Goal: Task Accomplishment & Management: Manage account settings

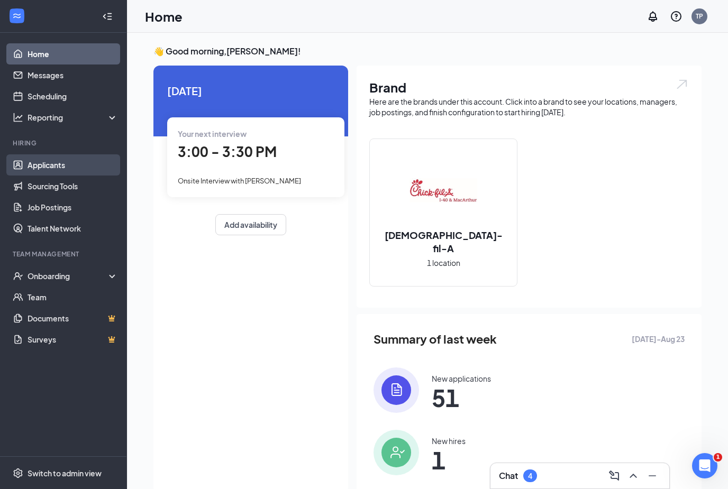
click at [58, 163] on link "Applicants" at bounding box center [72, 164] width 90 height 21
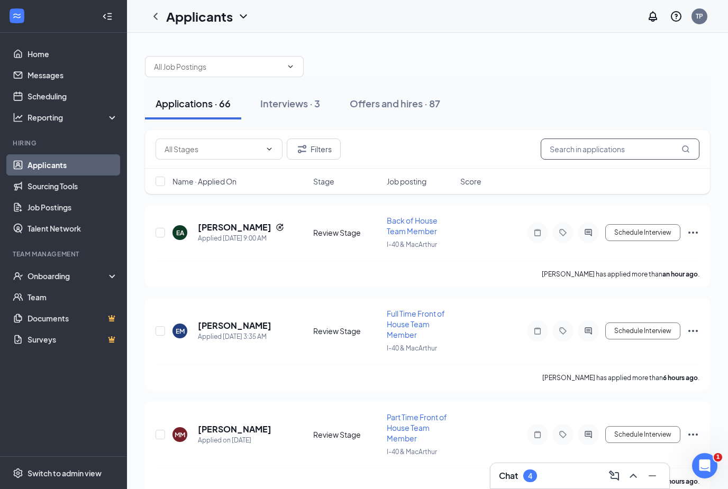
click at [586, 142] on input "text" at bounding box center [619, 149] width 159 height 21
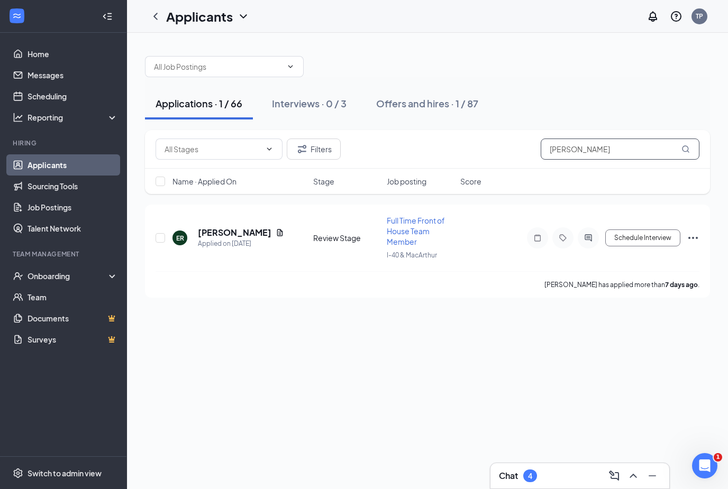
type input "[PERSON_NAME]"
drag, startPoint x: 586, startPoint y: 142, endPoint x: 242, endPoint y: 236, distance: 357.5
click at [242, 236] on h5 "[PERSON_NAME]" at bounding box center [235, 233] width 74 height 12
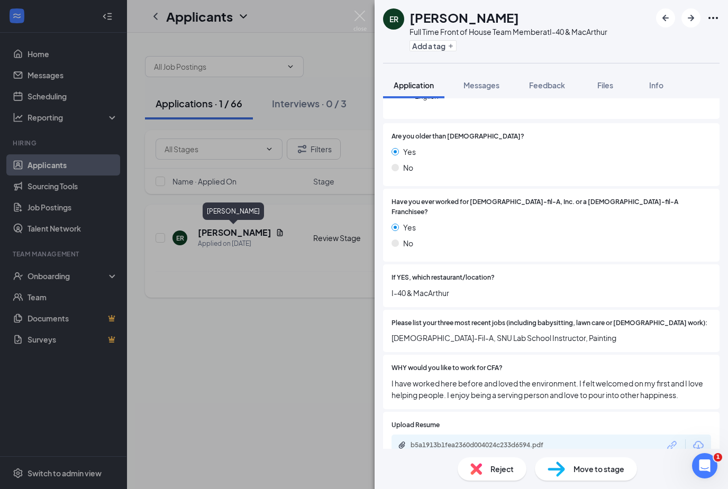
scroll to position [38, 0]
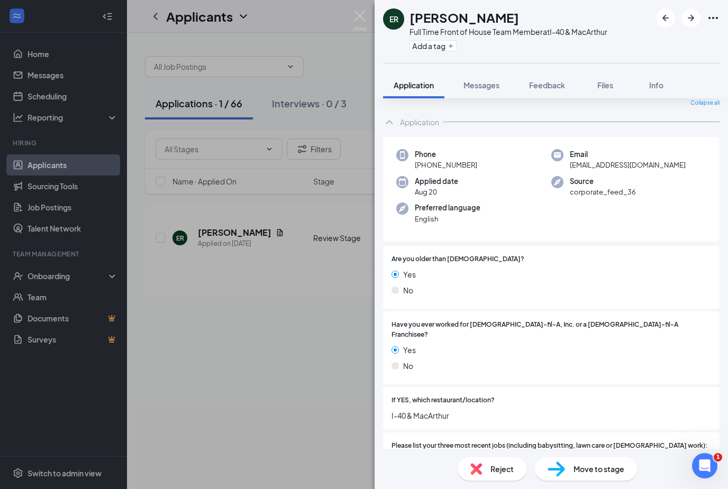
drag, startPoint x: 242, startPoint y: 236, endPoint x: 271, endPoint y: 364, distance: 131.4
click at [271, 364] on div "ER [PERSON_NAME] Full Time Front of House Team Member at I-40 & MacArthur Add a…" at bounding box center [364, 244] width 728 height 489
click at [271, 364] on div "Applications · 1 / 66 Interviews · 0 / 3 Offers and hires · 1 / 87 Filters [PER…" at bounding box center [427, 261] width 601 height 456
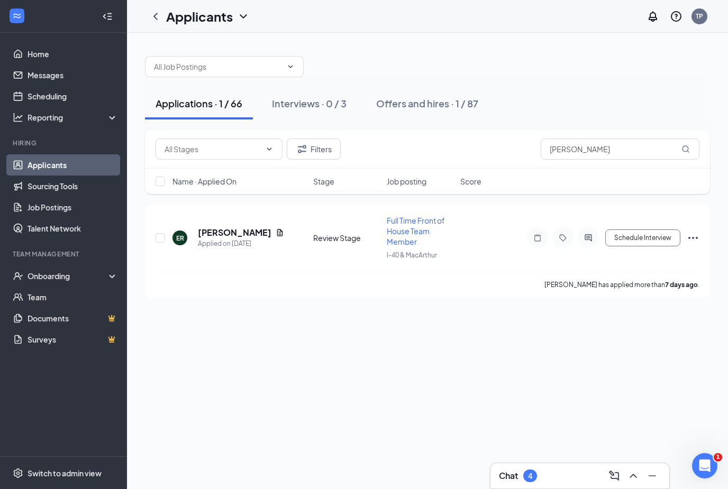
drag, startPoint x: 271, startPoint y: 364, endPoint x: 692, endPoint y: 342, distance: 421.0
click at [691, 342] on div "Applications · 1 / 66 Interviews · 0 / 3 Offers and hires · 1 / 87 Filters [PER…" at bounding box center [427, 261] width 601 height 456
click at [692, 342] on div "Applications · 1 / 66 Interviews · 0 / 3 Offers and hires · 1 / 87 Filters [PER…" at bounding box center [427, 261] width 601 height 456
drag, startPoint x: 692, startPoint y: 342, endPoint x: 693, endPoint y: 336, distance: 5.5
click at [693, 336] on div "Applications · 1 / 66 Interviews · 0 / 3 Offers and hires · 1 / 87 Filters [PER…" at bounding box center [427, 261] width 601 height 456
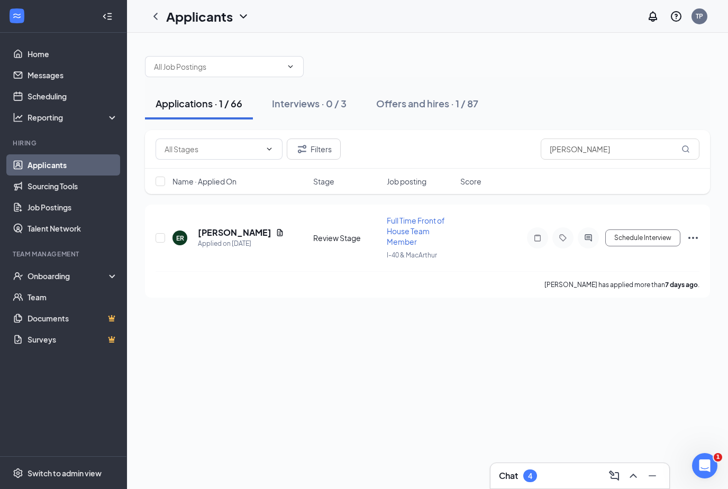
click at [693, 336] on div "Applications · 1 / 66 Interviews · 0 / 3 Offers and hires · 1 / 87 Filters [PER…" at bounding box center [427, 261] width 601 height 456
drag, startPoint x: 693, startPoint y: 336, endPoint x: 640, endPoint y: 489, distance: 161.2
click at [640, 489] on div "Chat 4" at bounding box center [580, 476] width 180 height 26
drag, startPoint x: 640, startPoint y: 489, endPoint x: 701, endPoint y: 329, distance: 170.2
click at [700, 329] on div "Applications · 1 / 66 Interviews · 0 / 3 Offers and hires · 1 / 87 Filters [PER…" at bounding box center [427, 261] width 601 height 456
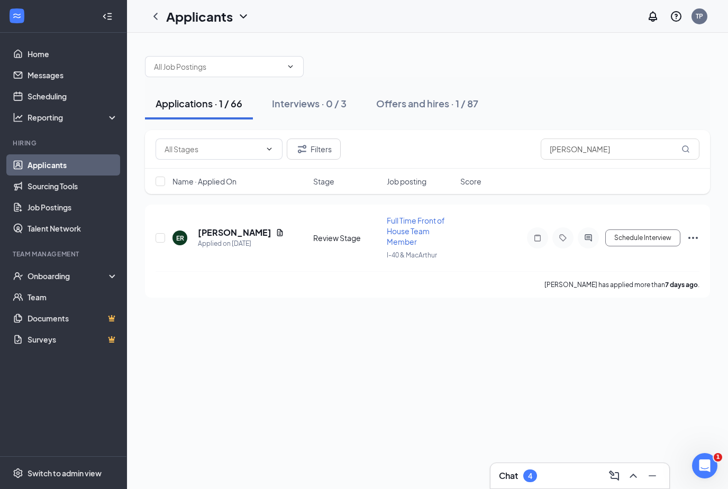
click at [701, 329] on div "Applications · 1 / 66 Interviews · 0 / 3 Offers and hires · 1 / 87 Filters [PER…" at bounding box center [427, 261] width 601 height 456
click at [695, 238] on icon "Ellipses" at bounding box center [692, 238] width 13 height 13
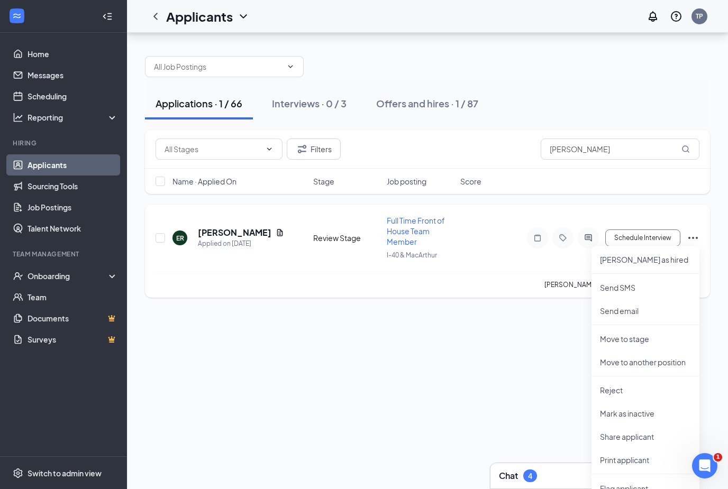
scroll to position [34, 0]
click at [644, 248] on li "[PERSON_NAME] as hired" at bounding box center [645, 259] width 108 height 23
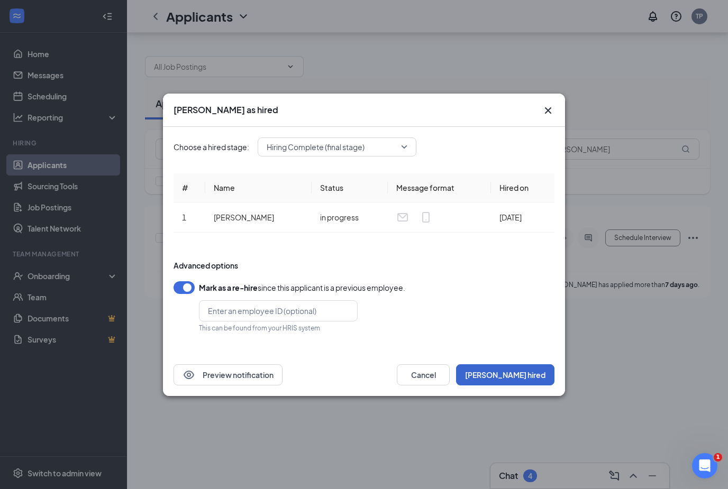
drag, startPoint x: 644, startPoint y: 233, endPoint x: 530, endPoint y: 377, distance: 183.3
click at [530, 377] on button "[PERSON_NAME] hired" at bounding box center [505, 374] width 98 height 21
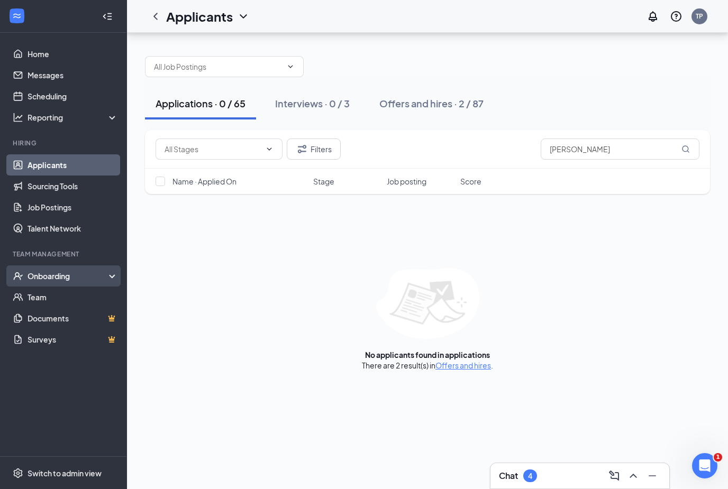
drag, startPoint x: 530, startPoint y: 377, endPoint x: 66, endPoint y: 245, distance: 482.1
click at [66, 271] on div "Onboarding" at bounding box center [67, 276] width 81 height 11
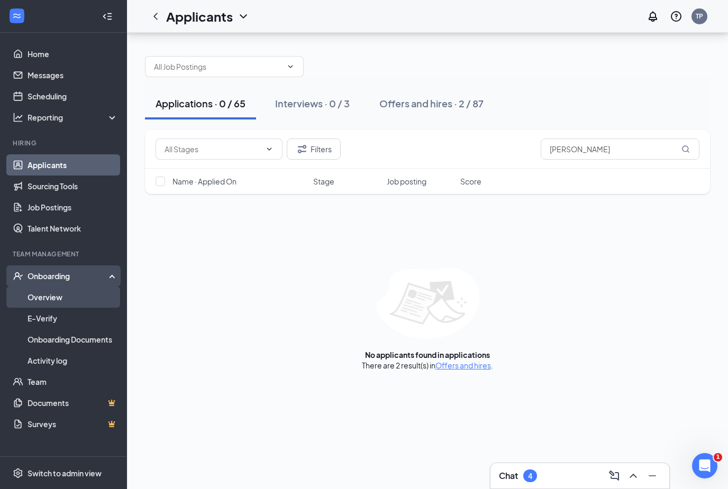
drag, startPoint x: 66, startPoint y: 245, endPoint x: 69, endPoint y: 263, distance: 18.3
click at [69, 287] on link "Overview" at bounding box center [72, 297] width 90 height 21
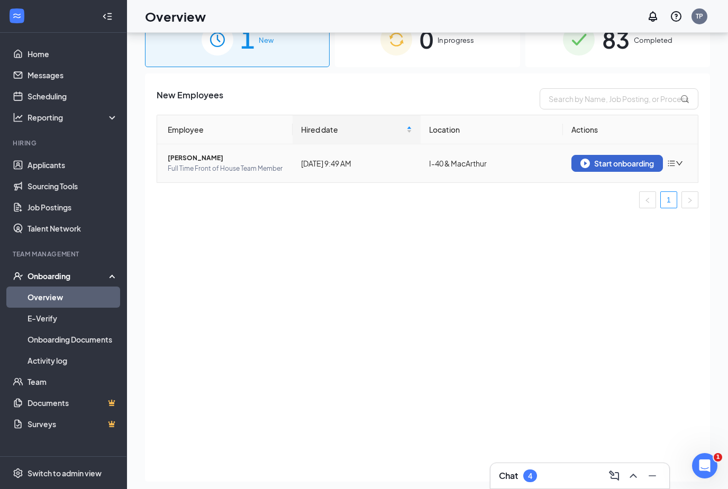
drag, startPoint x: 69, startPoint y: 263, endPoint x: 614, endPoint y: 166, distance: 553.7
click at [614, 166] on div "Start onboarding" at bounding box center [617, 164] width 74 height 10
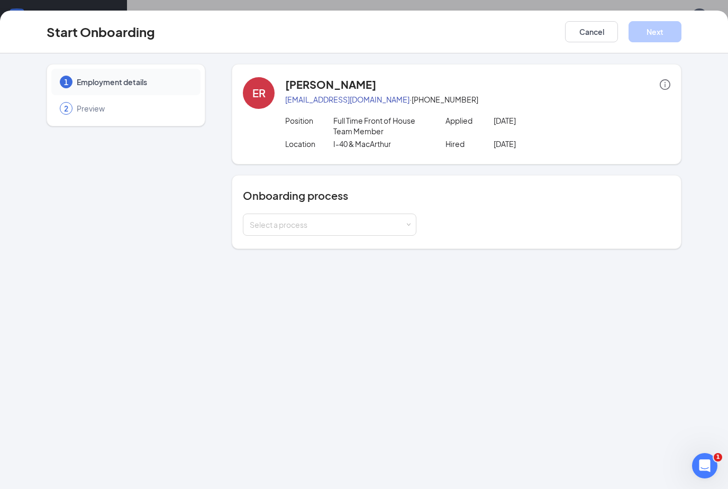
drag, startPoint x: 614, startPoint y: 166, endPoint x: 351, endPoint y: 238, distance: 273.0
click at [351, 238] on div "Onboarding process Select a process" at bounding box center [456, 212] width 449 height 74
drag, startPoint x: 351, startPoint y: 238, endPoint x: 356, endPoint y: 300, distance: 62.1
click at [355, 299] on div "1 Employment details 2 Preview ER [PERSON_NAME] [EMAIL_ADDRESS][DOMAIN_NAME] · …" at bounding box center [364, 271] width 728 height 436
click at [356, 300] on div "1 Employment details 2 Preview ER [PERSON_NAME] [EMAIL_ADDRESS][DOMAIN_NAME] · …" at bounding box center [364, 271] width 728 height 436
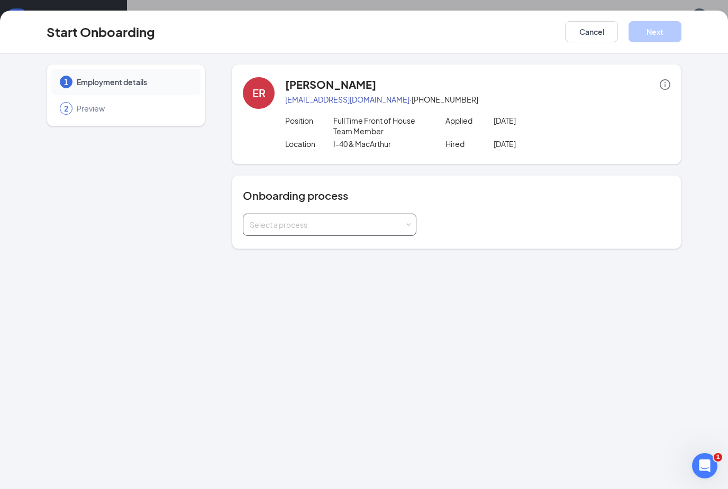
click at [392, 221] on div "Select a process" at bounding box center [327, 224] width 155 height 11
drag, startPoint x: 392, startPoint y: 221, endPoint x: 326, endPoint y: 246, distance: 70.8
click at [326, 246] on span "Full Time Team Member Onboarding" at bounding box center [309, 247] width 124 height 10
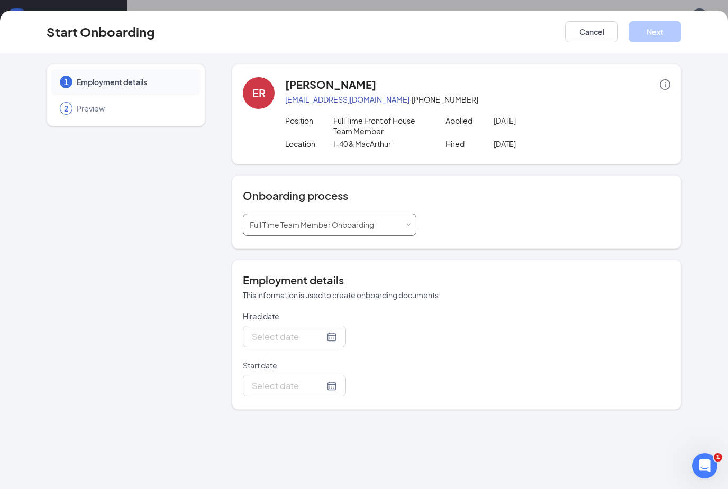
type input "[DATE]"
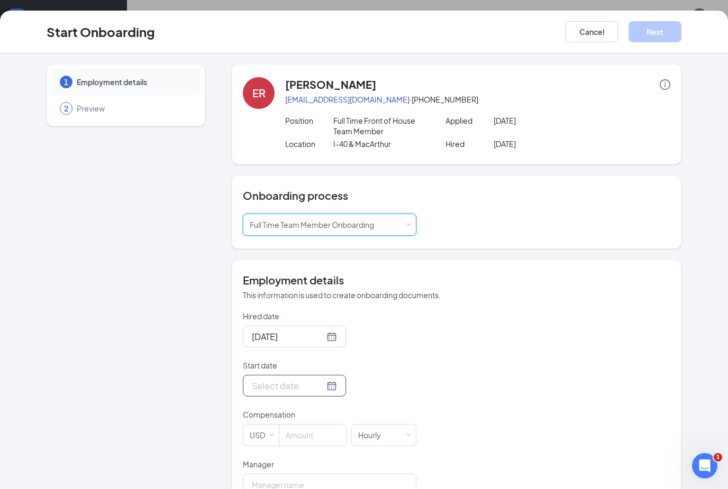
drag, startPoint x: 326, startPoint y: 246, endPoint x: 326, endPoint y: 388, distance: 141.7
click at [326, 388] on div at bounding box center [294, 385] width 85 height 13
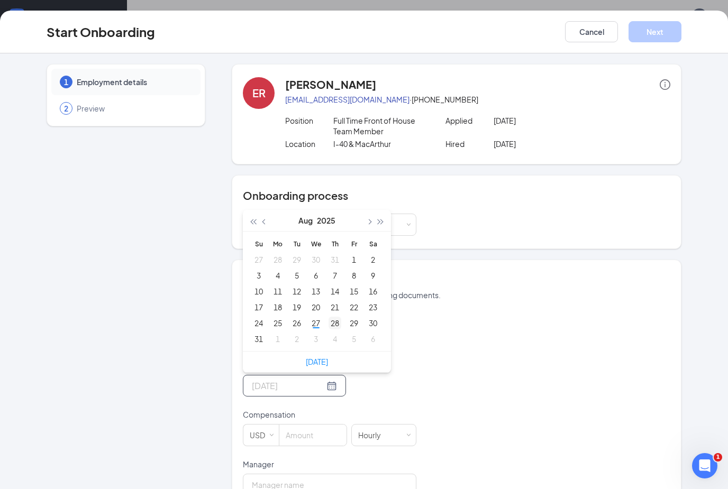
type input "[DATE]"
drag, startPoint x: 326, startPoint y: 388, endPoint x: 333, endPoint y: 322, distance: 67.0
click at [333, 321] on div "28" at bounding box center [334, 323] width 13 height 13
click at [333, 322] on div "Hired date" at bounding box center [329, 318] width 173 height 15
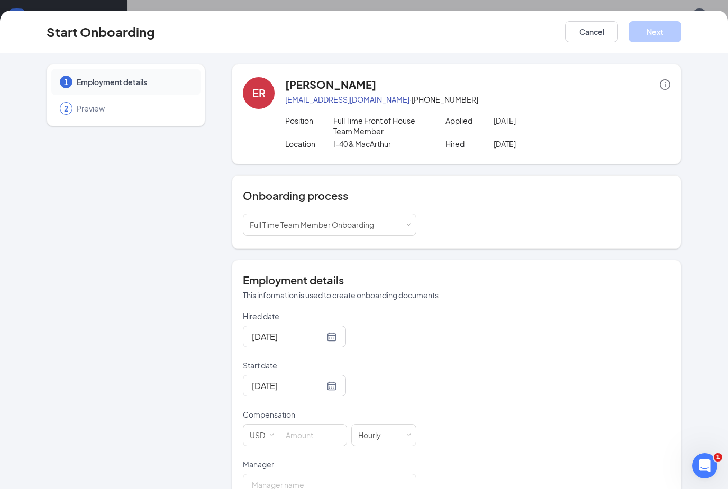
drag, startPoint x: 333, startPoint y: 322, endPoint x: 452, endPoint y: 390, distance: 137.2
click at [452, 390] on div "Hired date [DATE] Start date [DATE] [DATE] Su Mo Tu We Th Fr Sa 27 28 29 30 31 …" at bounding box center [456, 484] width 427 height 346
click at [453, 390] on div "Hired date [DATE] Start date [DATE] [DATE] Su Mo Tu We Th Fr Sa 27 28 29 30 31 …" at bounding box center [456, 484] width 427 height 346
click at [327, 454] on form "Hired date [DATE] Start date [DATE] [DATE] Su Mo Tu We Th Fr Sa 27 28 29 30 31 …" at bounding box center [329, 484] width 173 height 346
click at [313, 430] on input at bounding box center [312, 435] width 67 height 21
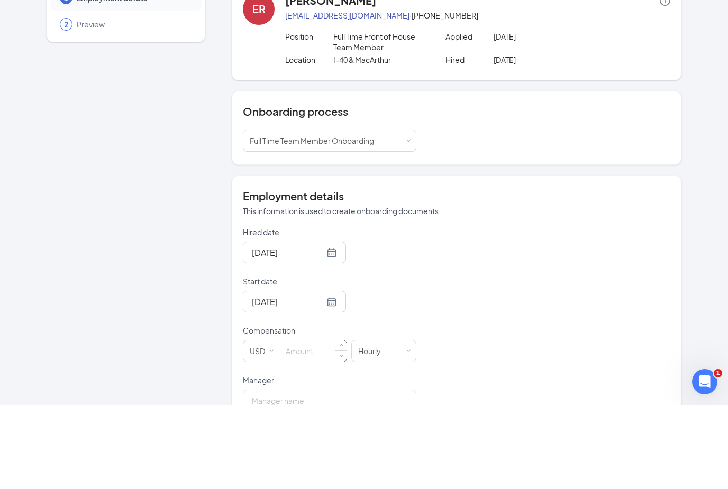
scroll to position [81, 0]
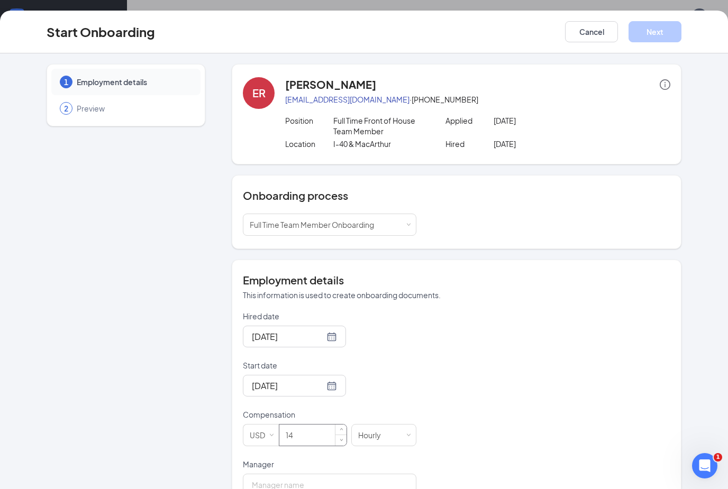
type input "14"
drag, startPoint x: 313, startPoint y: 430, endPoint x: 472, endPoint y: 337, distance: 184.7
click at [472, 337] on div "Hired date [DATE] Start date [DATE] [DATE] Su Mo Tu We Th Fr Sa 27 28 29 30 31 …" at bounding box center [456, 484] width 427 height 346
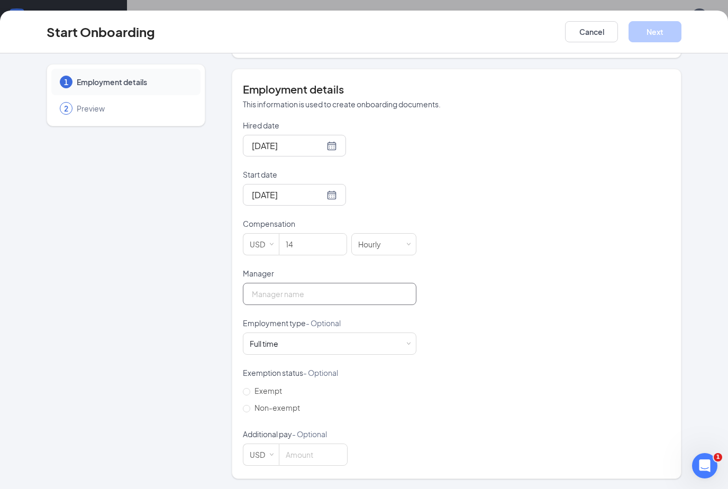
drag, startPoint x: 472, startPoint y: 337, endPoint x: 353, endPoint y: 288, distance: 128.3
click at [353, 287] on input "Manager" at bounding box center [329, 294] width 173 height 22
click at [353, 288] on input "Manager" at bounding box center [329, 294] width 173 height 22
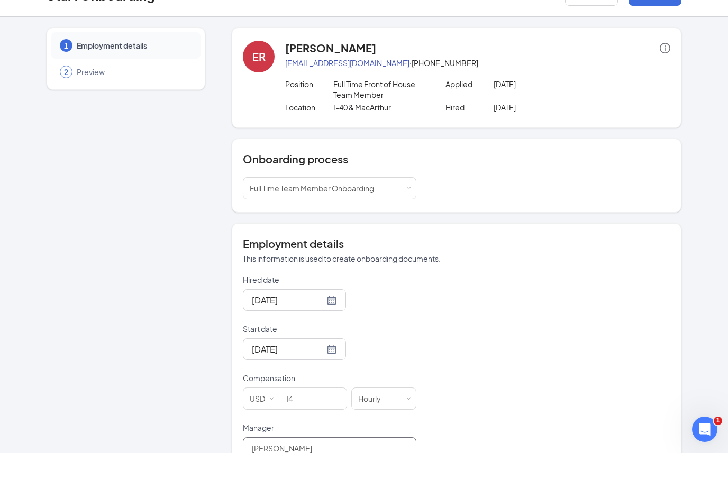
type input "[PERSON_NAME]"
drag, startPoint x: 353, startPoint y: 288, endPoint x: 671, endPoint y: 197, distance: 330.6
click at [671, 197] on div "Onboarding process Select a process Full Time Team Member Onboarding" at bounding box center [456, 212] width 449 height 74
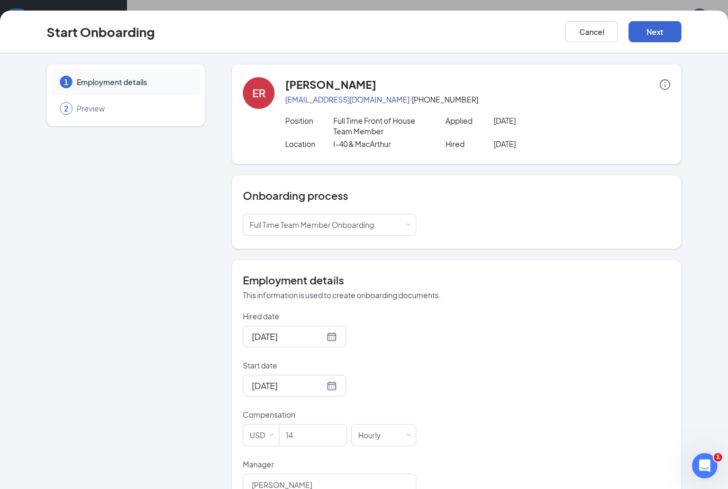
drag, startPoint x: 671, startPoint y: 197, endPoint x: 668, endPoint y: 33, distance: 164.0
click at [668, 33] on button "Next" at bounding box center [654, 31] width 53 height 21
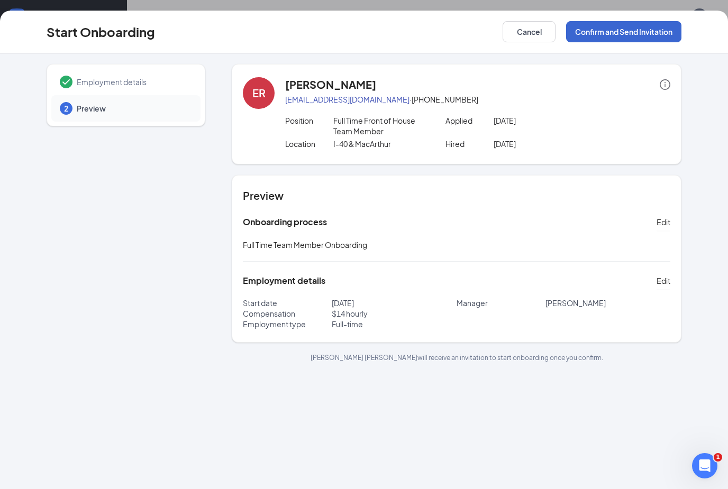
drag, startPoint x: 668, startPoint y: 33, endPoint x: 653, endPoint y: 35, distance: 16.0
click at [653, 35] on button "Confirm and Send Invitation" at bounding box center [623, 31] width 115 height 21
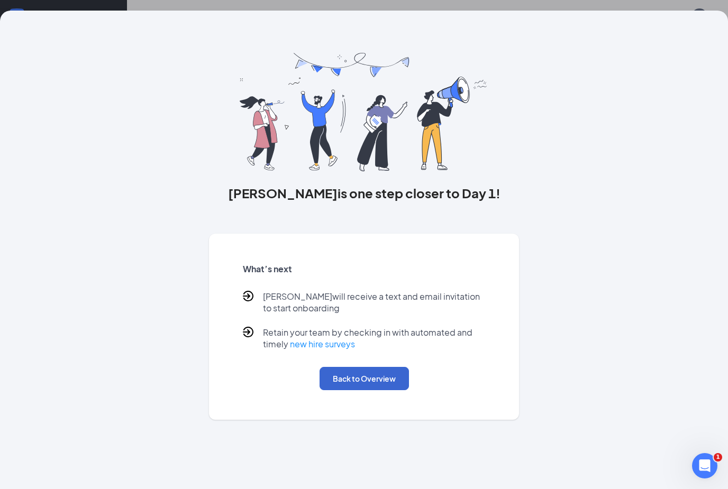
click at [377, 385] on button "Back to Overview" at bounding box center [363, 378] width 89 height 23
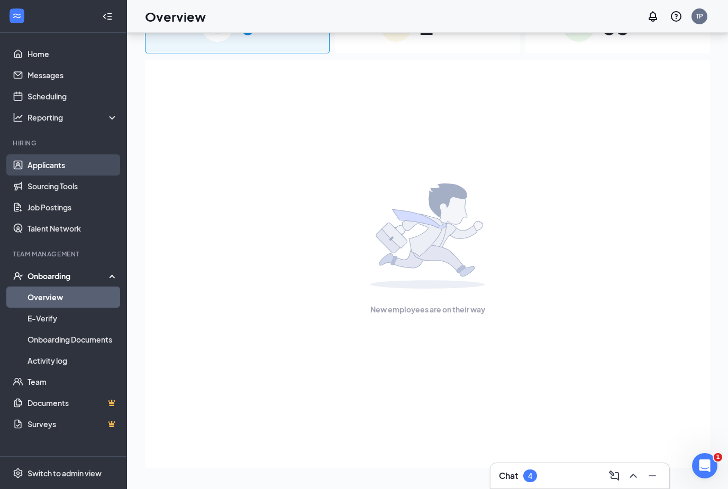
click at [44, 154] on link "Applicants" at bounding box center [72, 164] width 90 height 21
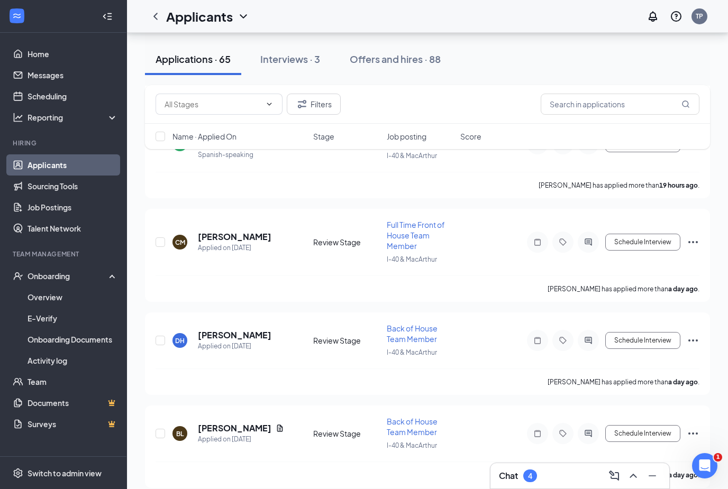
scroll to position [495, 0]
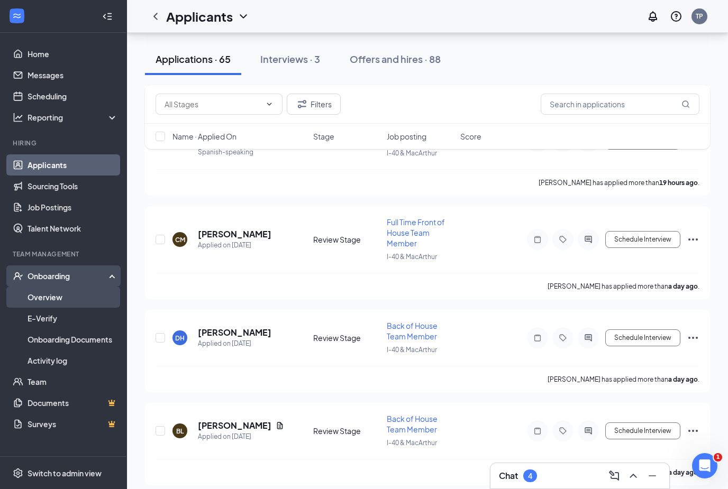
click at [55, 301] on link "Overview" at bounding box center [72, 297] width 90 height 21
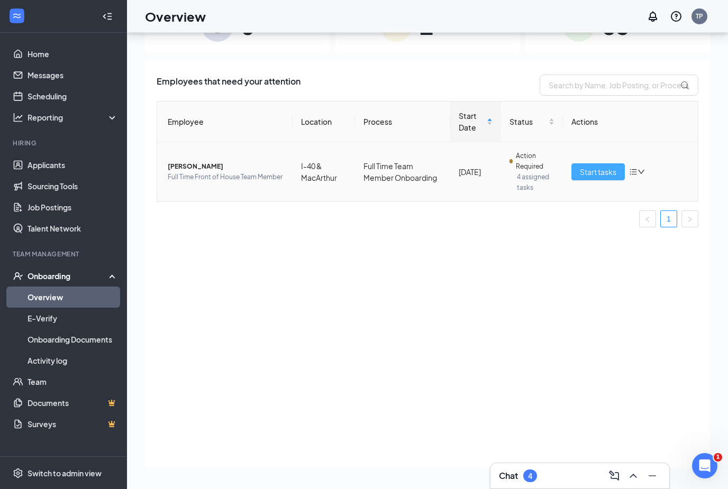
click at [612, 166] on span "Start tasks" at bounding box center [598, 172] width 36 height 12
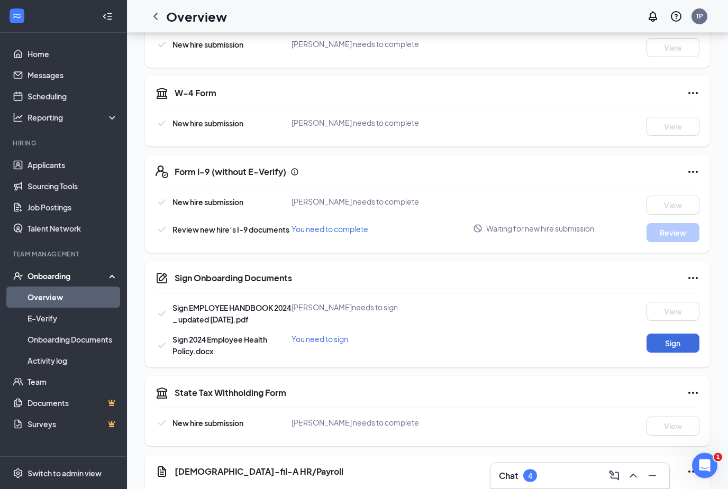
scroll to position [297, 0]
